Goal: Register for event/course

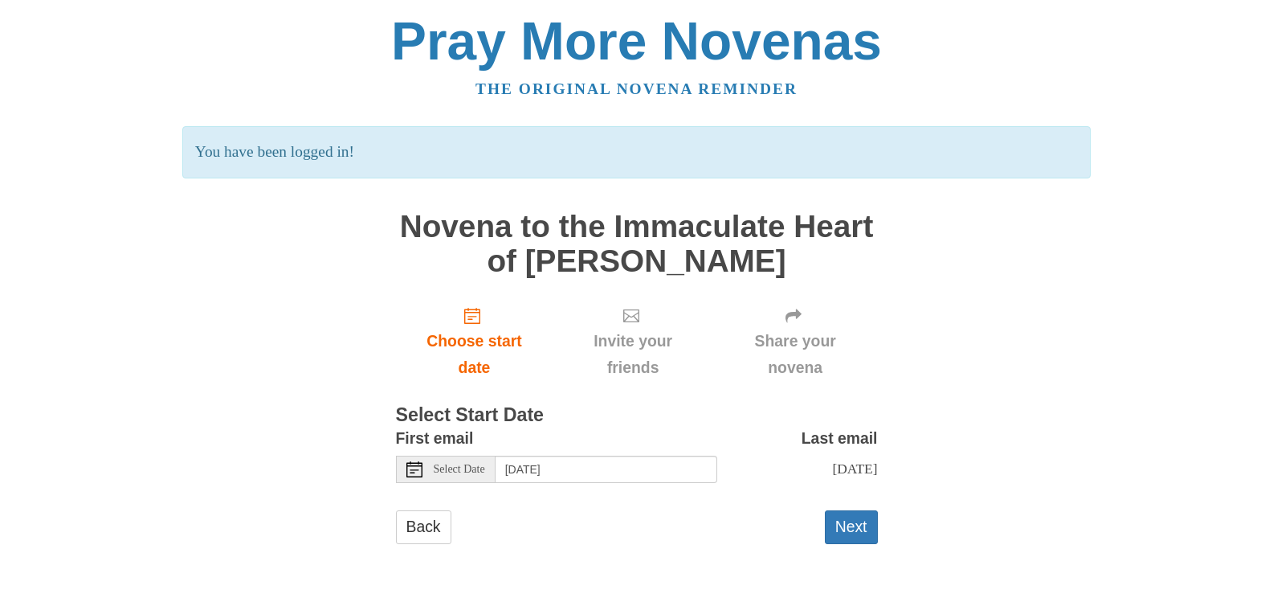
scroll to position [148, 0]
click at [846, 513] on button "Next" at bounding box center [851, 526] width 53 height 33
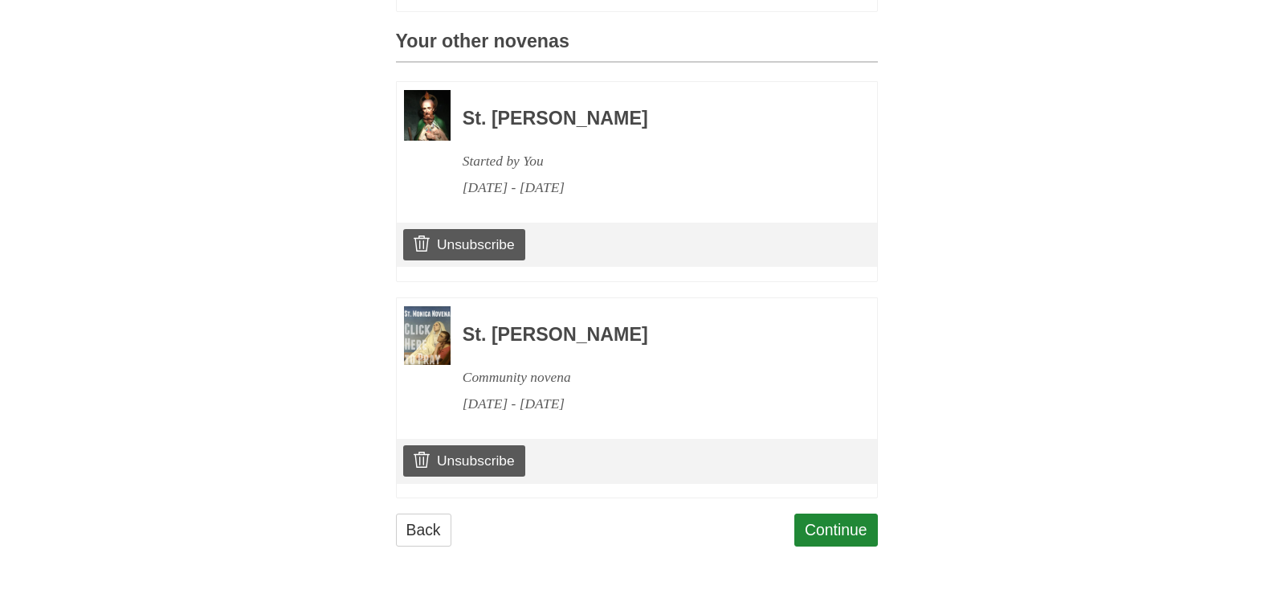
scroll to position [1123, 0]
click at [846, 513] on link "Continue" at bounding box center [837, 529] width 84 height 33
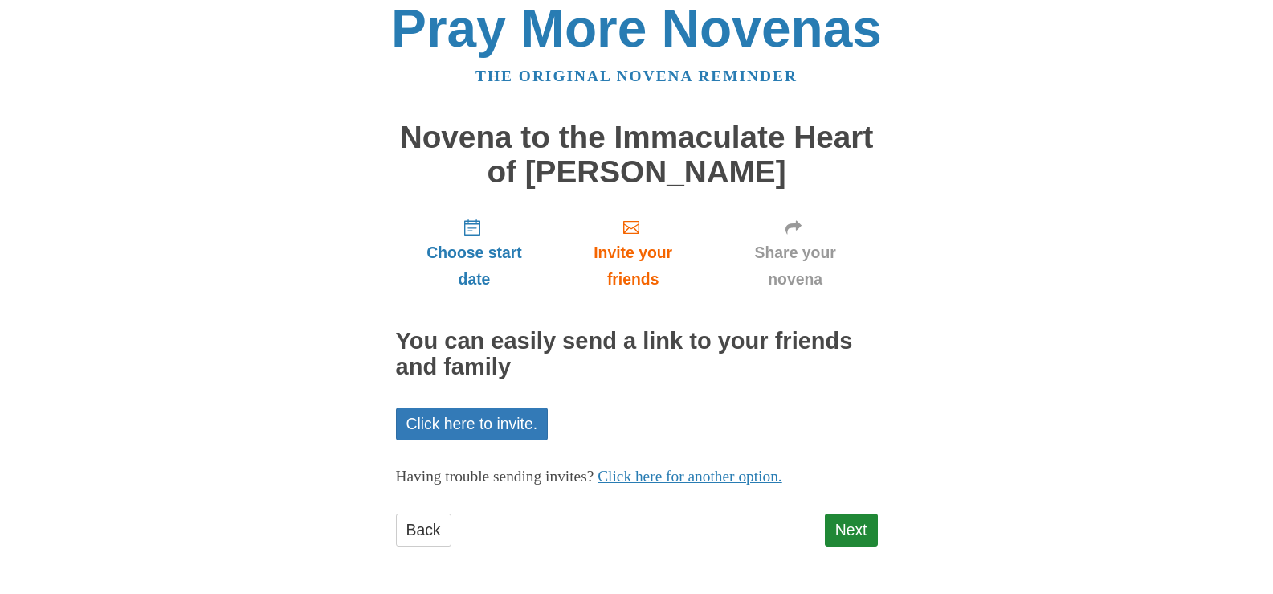
scroll to position [187, 0]
click at [846, 513] on link "Next" at bounding box center [851, 529] width 53 height 33
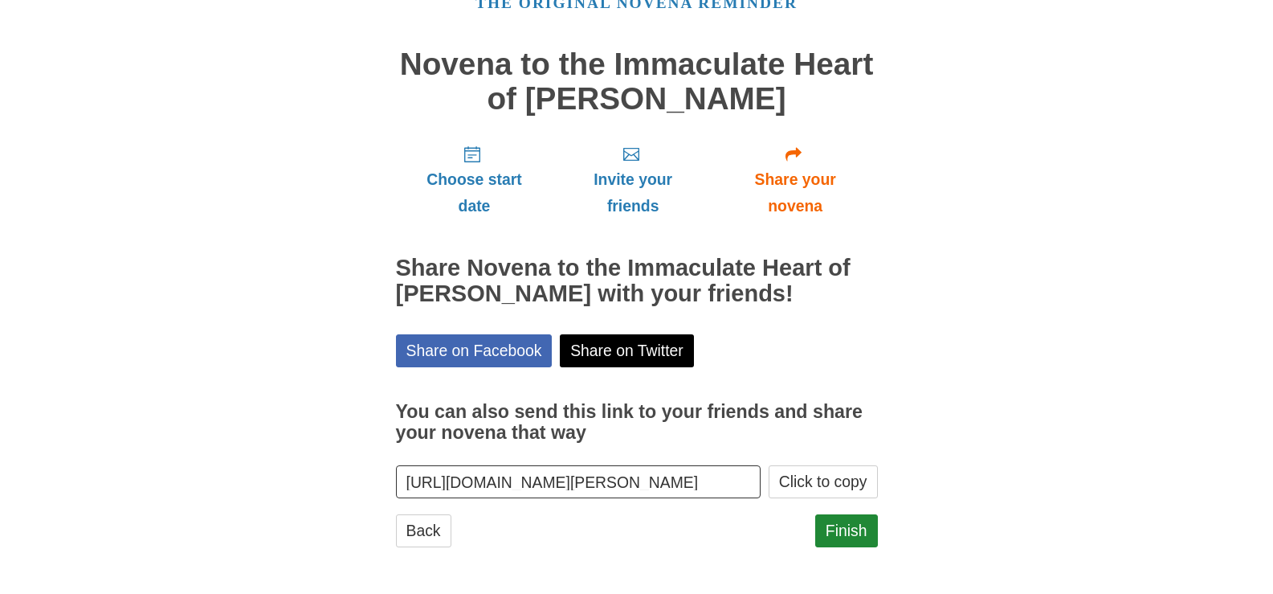
scroll to position [243, 0]
click at [846, 514] on link "Finish" at bounding box center [847, 530] width 63 height 33
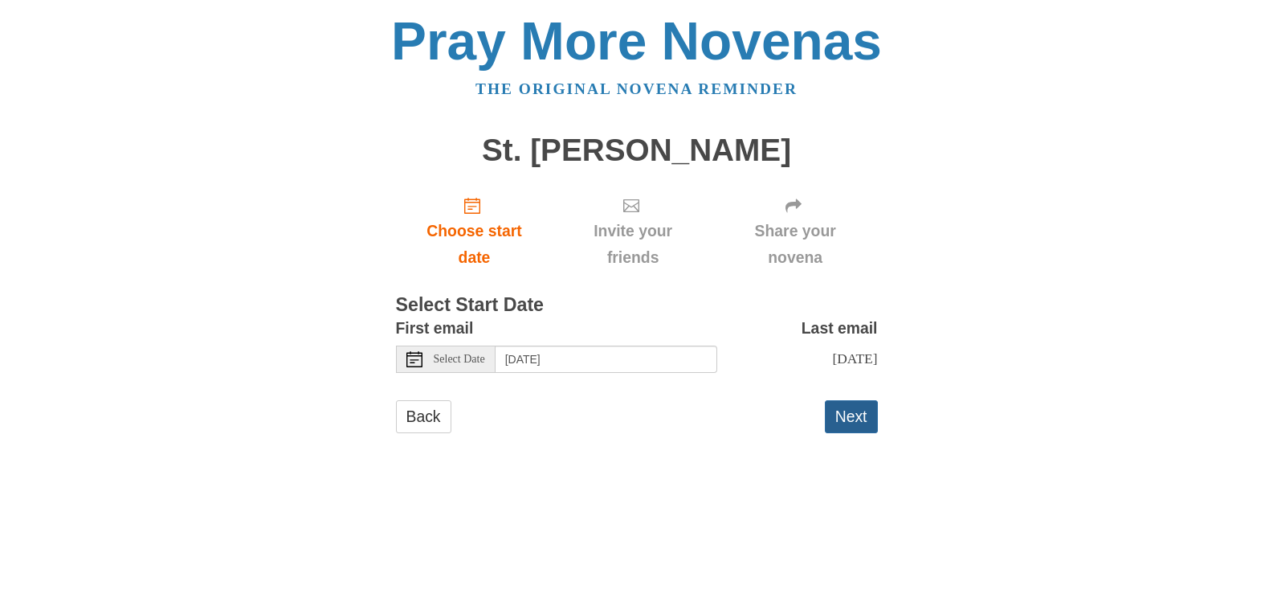
click at [845, 433] on button "Next" at bounding box center [851, 416] width 53 height 33
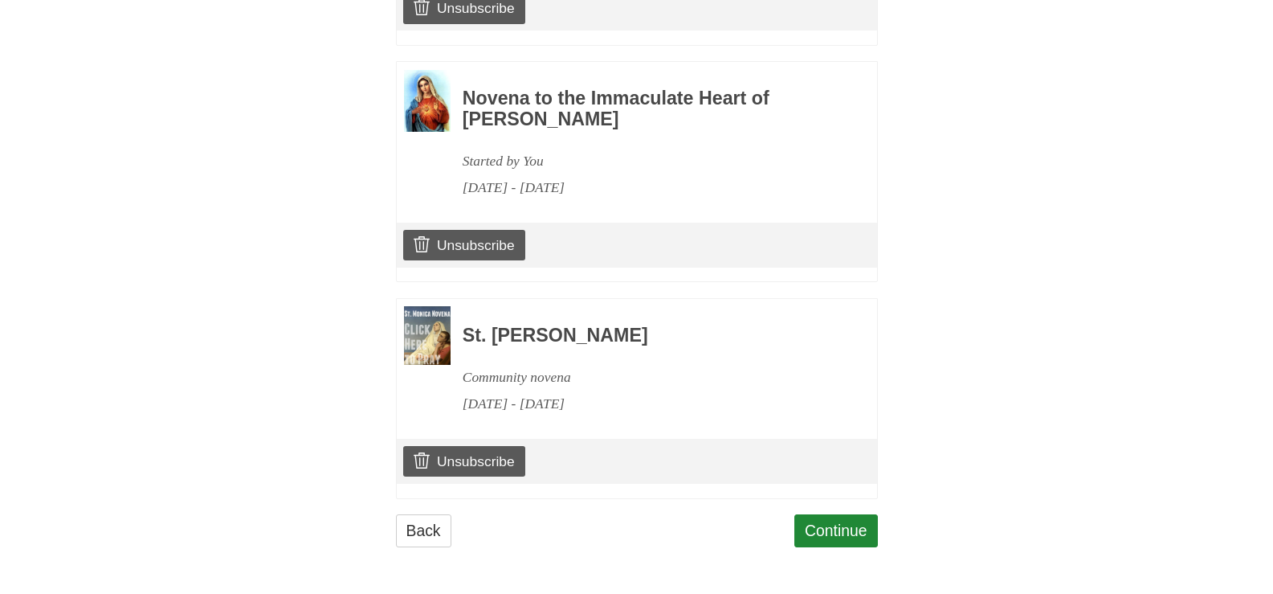
scroll to position [1286, 0]
click at [840, 547] on link "Continue" at bounding box center [837, 530] width 84 height 33
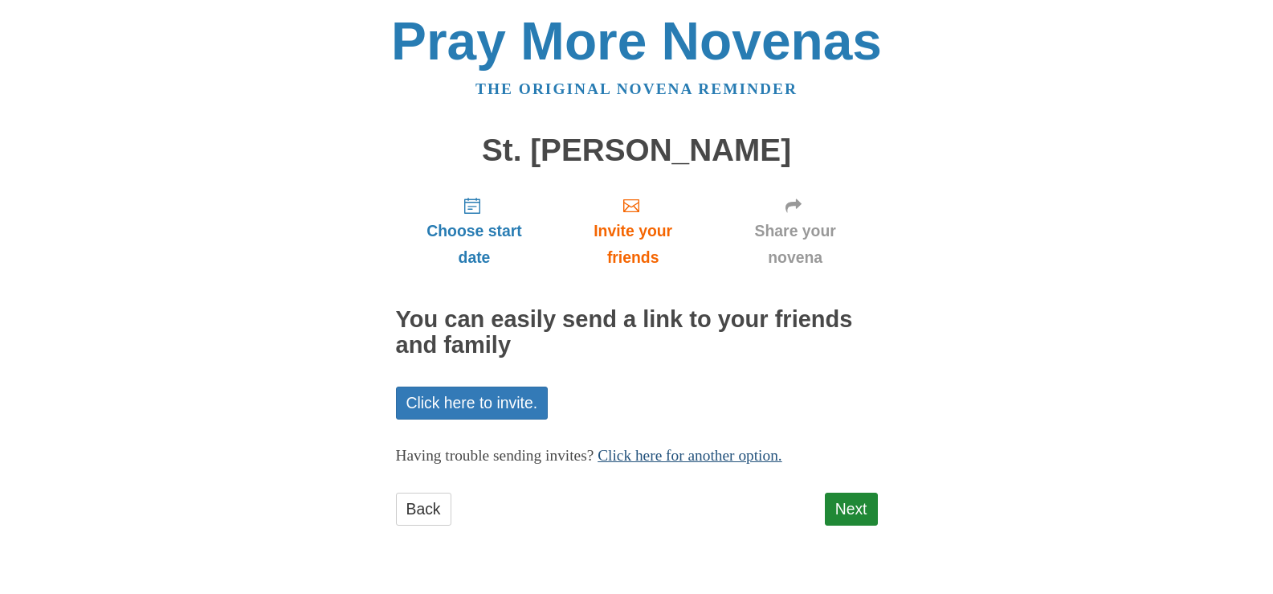
scroll to position [145, 0]
click at [838, 509] on link "Next" at bounding box center [851, 509] width 53 height 33
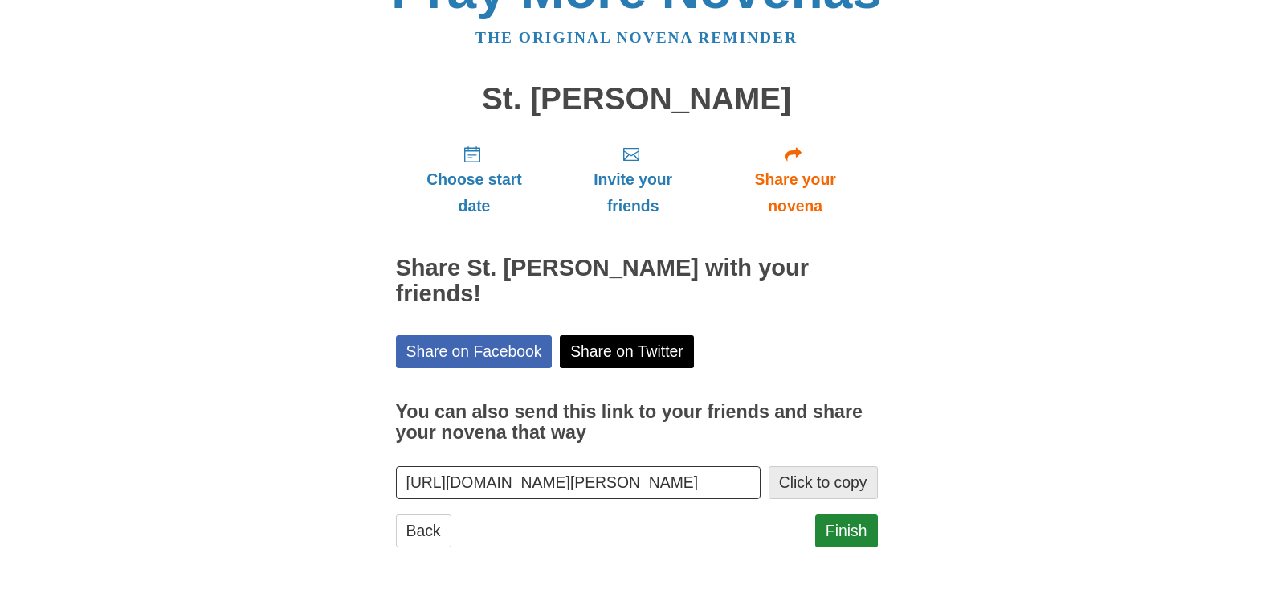
scroll to position [199, 0]
click at [838, 514] on link "Finish" at bounding box center [847, 530] width 63 height 33
